Goal: Information Seeking & Learning: Check status

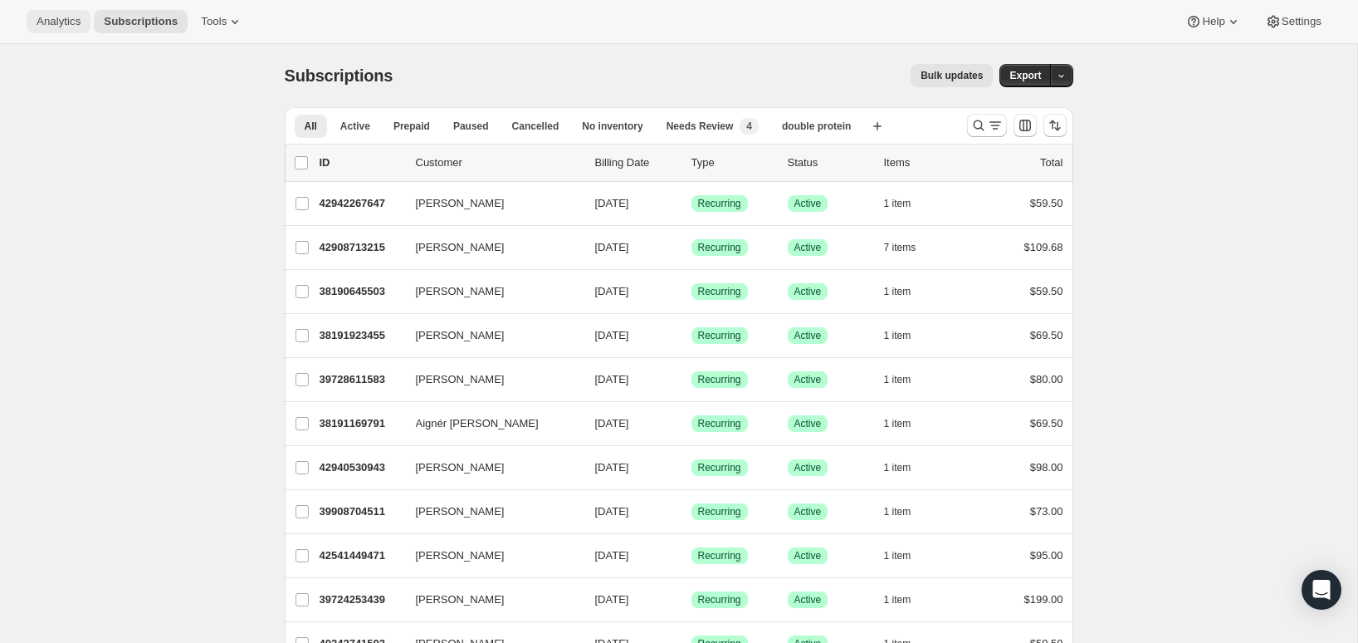
click at [76, 20] on span "Analytics" at bounding box center [59, 21] width 44 height 13
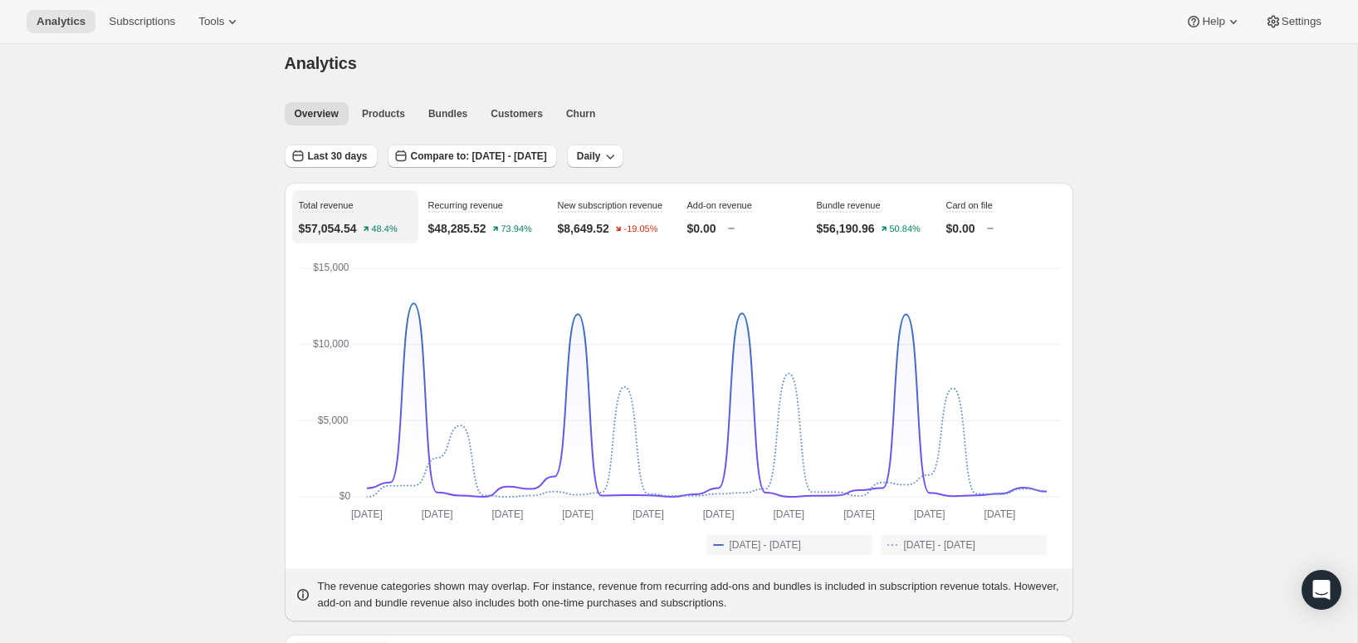
scroll to position [11, 0]
click at [353, 152] on span "Last 30 days" at bounding box center [338, 157] width 60 height 13
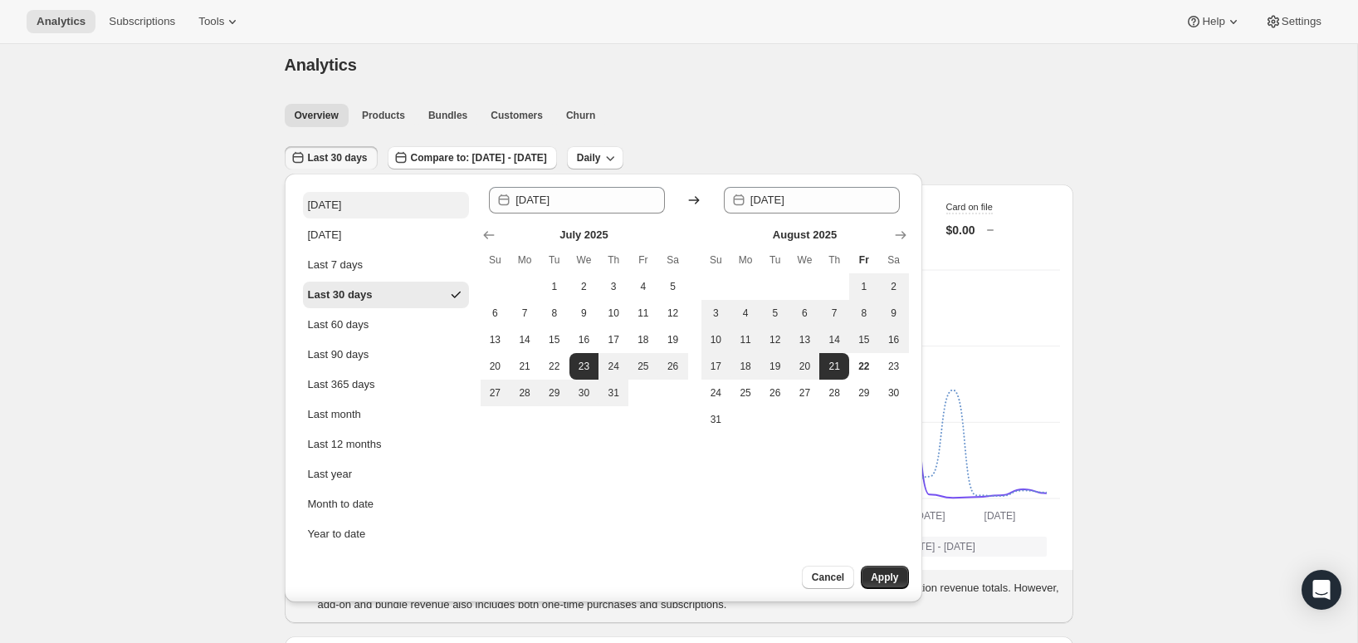
scroll to position [10, 0]
click at [306, 193] on button "[DATE]" at bounding box center [386, 206] width 166 height 27
type input "[DATE]"
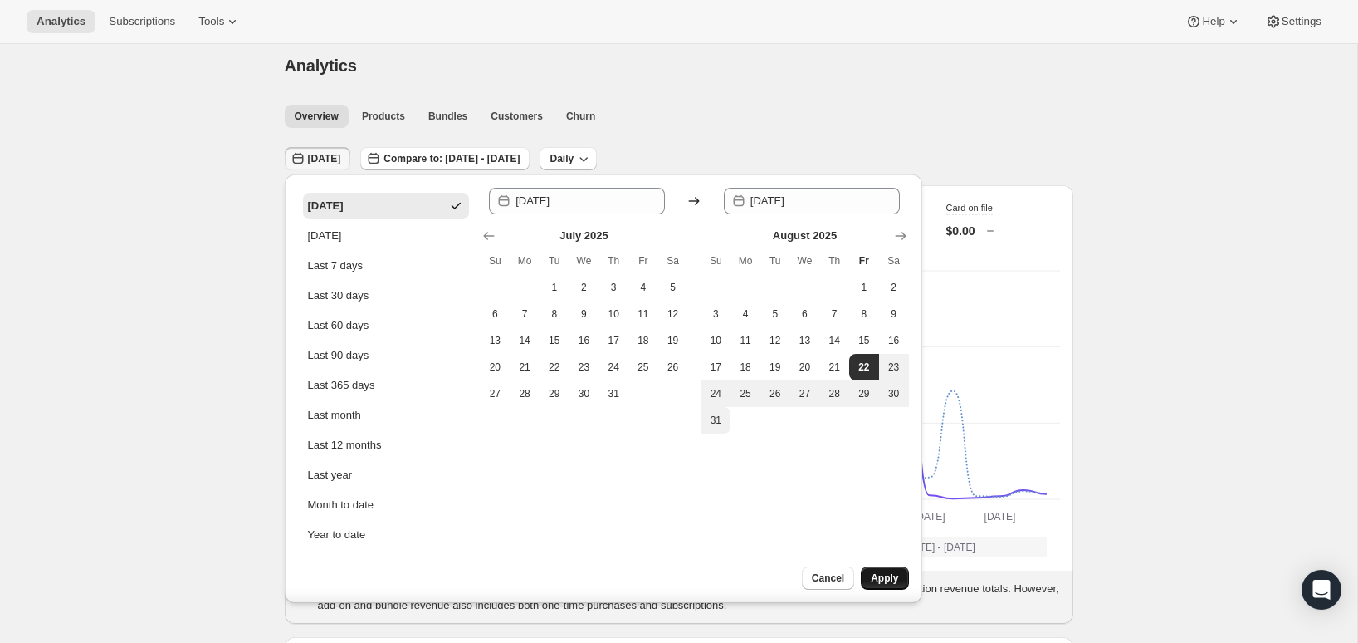
click at [893, 579] on span "Apply" at bounding box center [884, 577] width 27 height 13
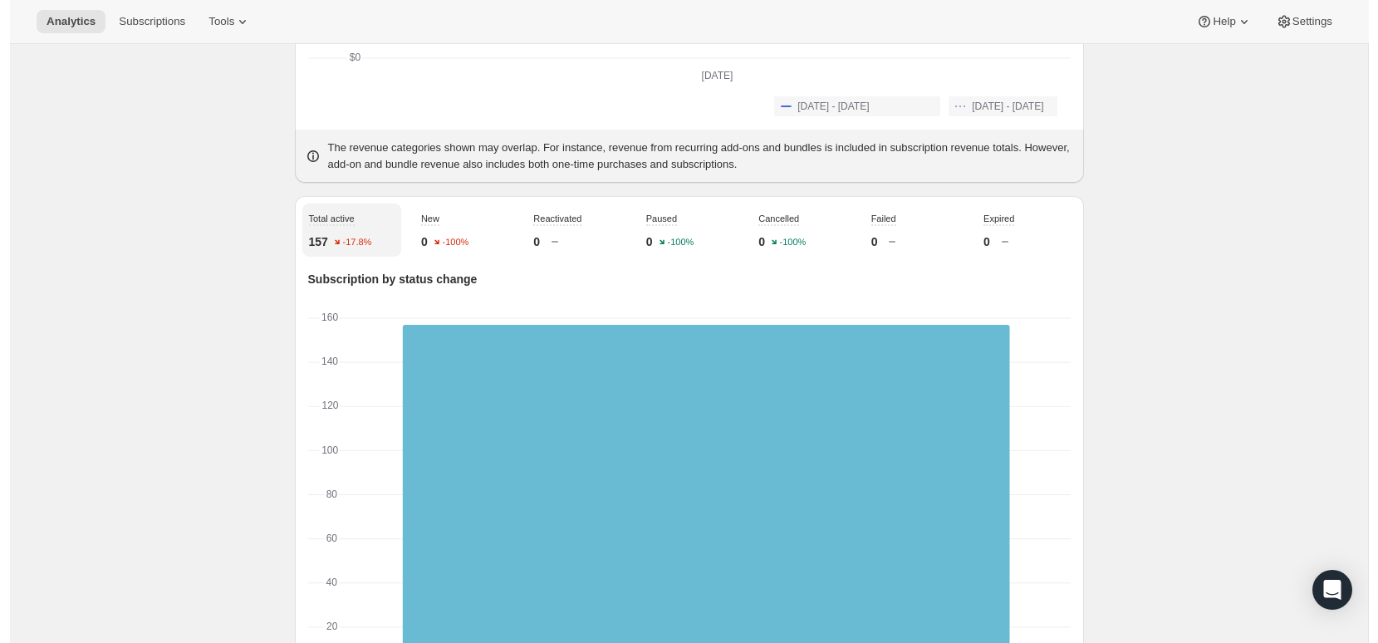
scroll to position [404, 0]
